Goal: Information Seeking & Learning: Stay updated

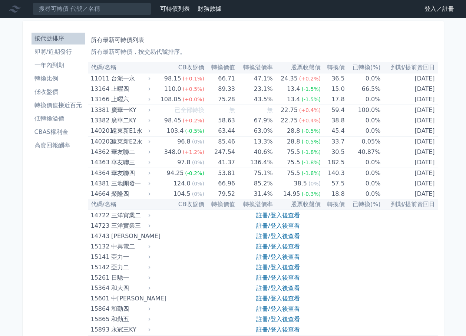
click at [445, 10] on link "登入／註冊" at bounding box center [439, 9] width 42 height 12
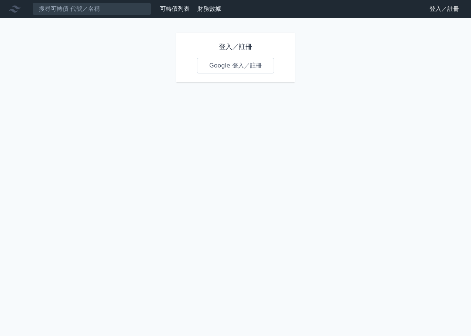
click at [251, 71] on link "Google 登入／註冊" at bounding box center [235, 66] width 77 height 16
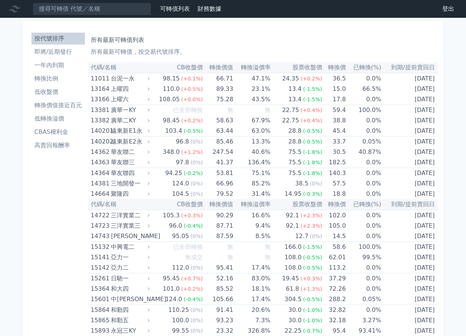
click at [45, 51] on li "即將/近期發行" at bounding box center [58, 51] width 53 height 9
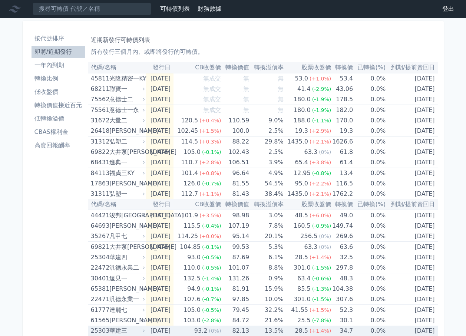
click at [56, 270] on div "按代號排序 即將/近期發行 一年內到期 轉換比例 低收盤價 轉換價值接近百元 低轉換溢價 CBAS權利金 高賣回報酬率" at bounding box center [58, 267] width 59 height 475
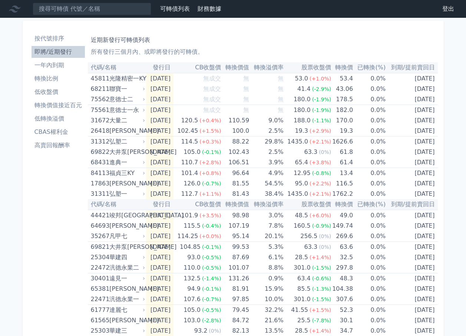
click at [34, 281] on div "按代號排序 即將/近期發行 一年內到期 轉換比例 低收盤價 轉換價值接近百元 低轉換溢價 CBAS權利金 高賣回報酬率" at bounding box center [58, 267] width 59 height 475
click at [308, 38] on h1 "近期新發行可轉債列表" at bounding box center [263, 40] width 344 height 9
click at [30, 260] on div "按代號排序 即將/近期發行 一年內到期 轉換比例 低收盤價 轉換價值接近百元 低轉換溢價 CBAS權利金 高賣回報酬率" at bounding box center [58, 267] width 59 height 475
click at [42, 64] on li "一年內到期" at bounding box center [58, 65] width 53 height 9
